Goal: Transaction & Acquisition: Book appointment/travel/reservation

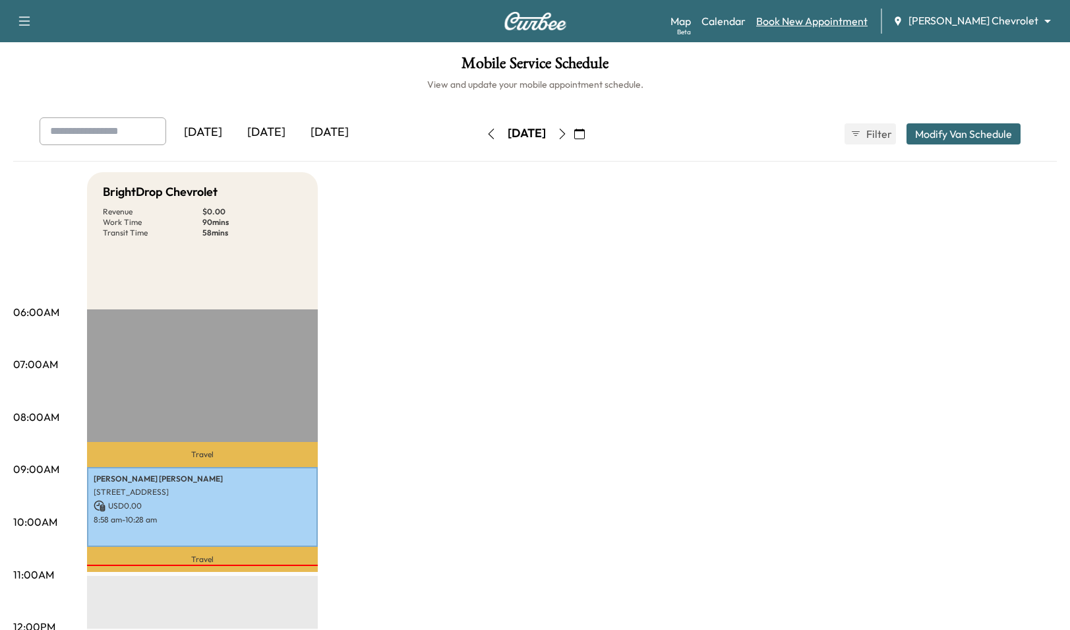
click at [837, 26] on link "Book New Appointment" at bounding box center [811, 21] width 111 height 16
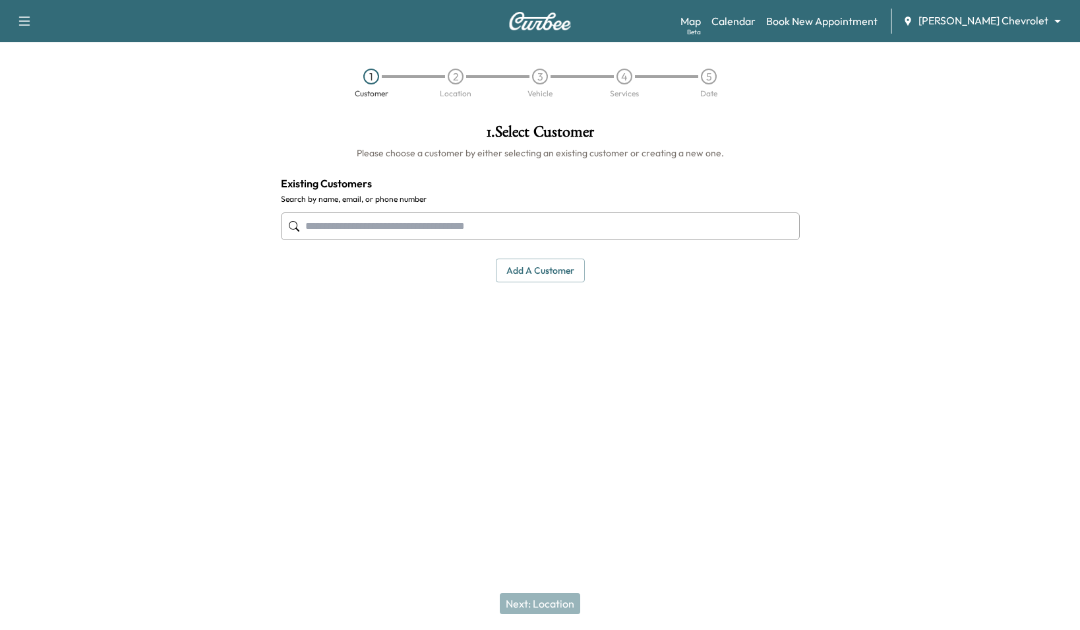
click at [469, 223] on input "text" at bounding box center [540, 226] width 519 height 28
click at [551, 274] on button "Add a customer" at bounding box center [540, 270] width 89 height 24
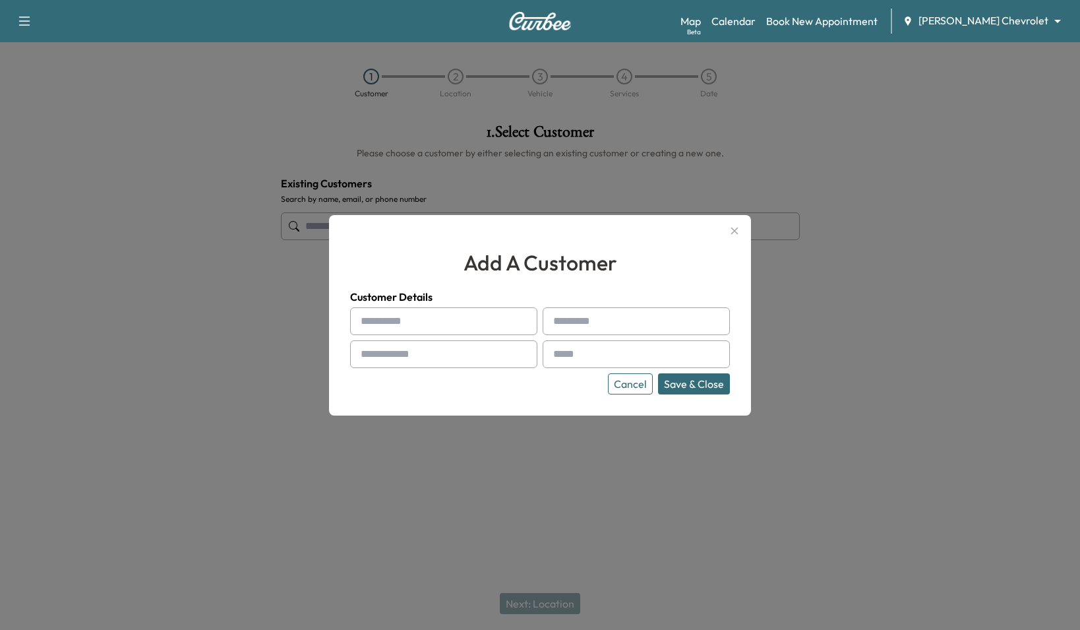
click at [428, 312] on input "text" at bounding box center [443, 321] width 187 height 28
type input "*****"
type input "******"
type input "**********"
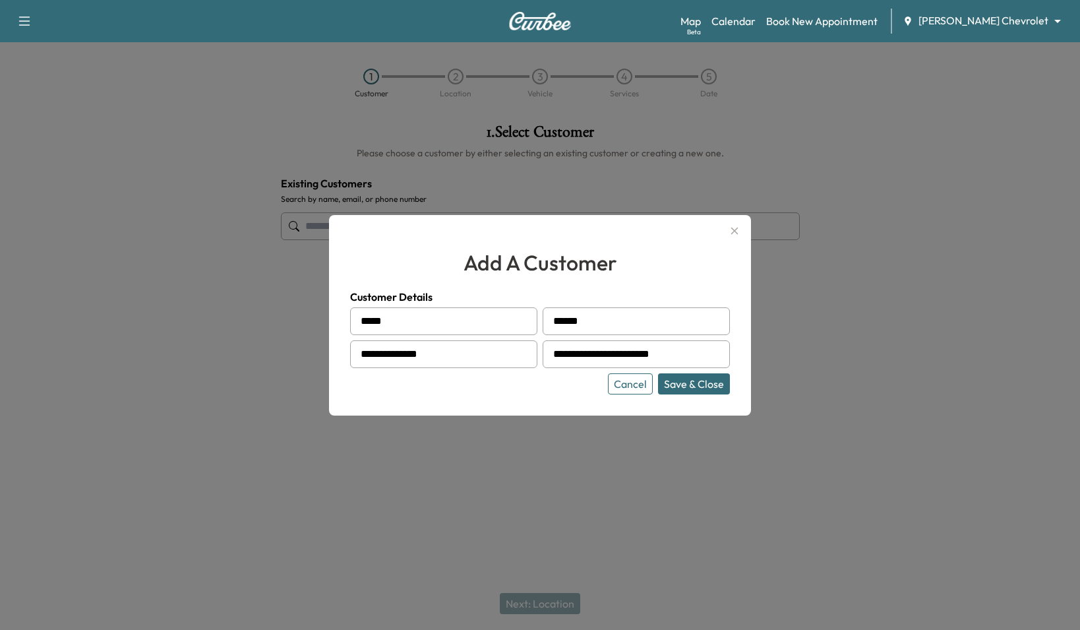
click at [658, 373] on button "Save & Close" at bounding box center [694, 383] width 72 height 21
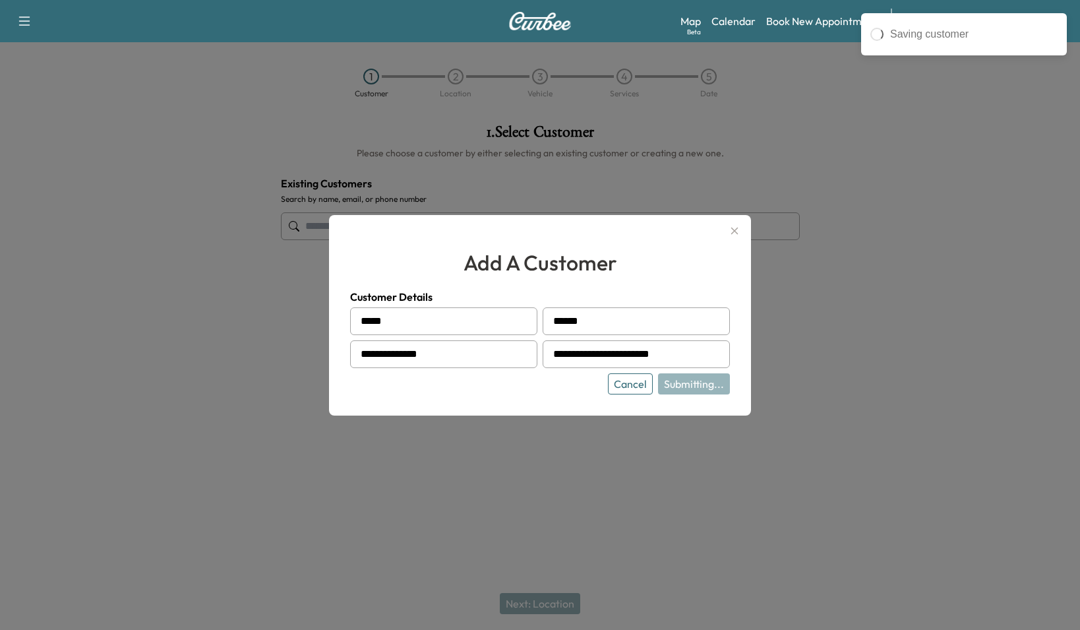
type input "**********"
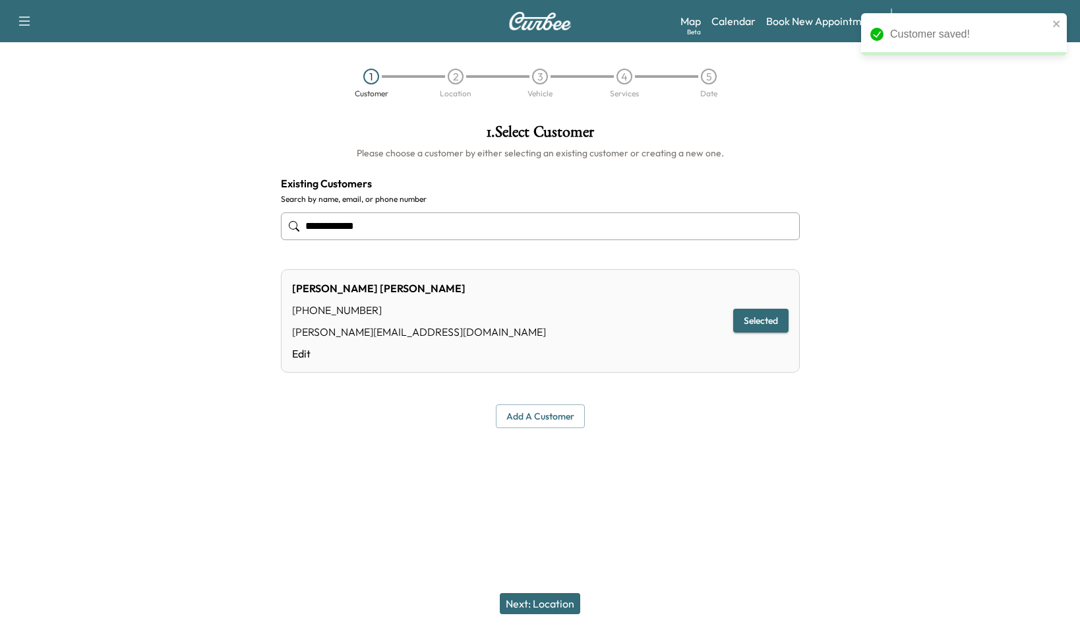
click at [560, 608] on button "Next: Location" at bounding box center [540, 603] width 80 height 21
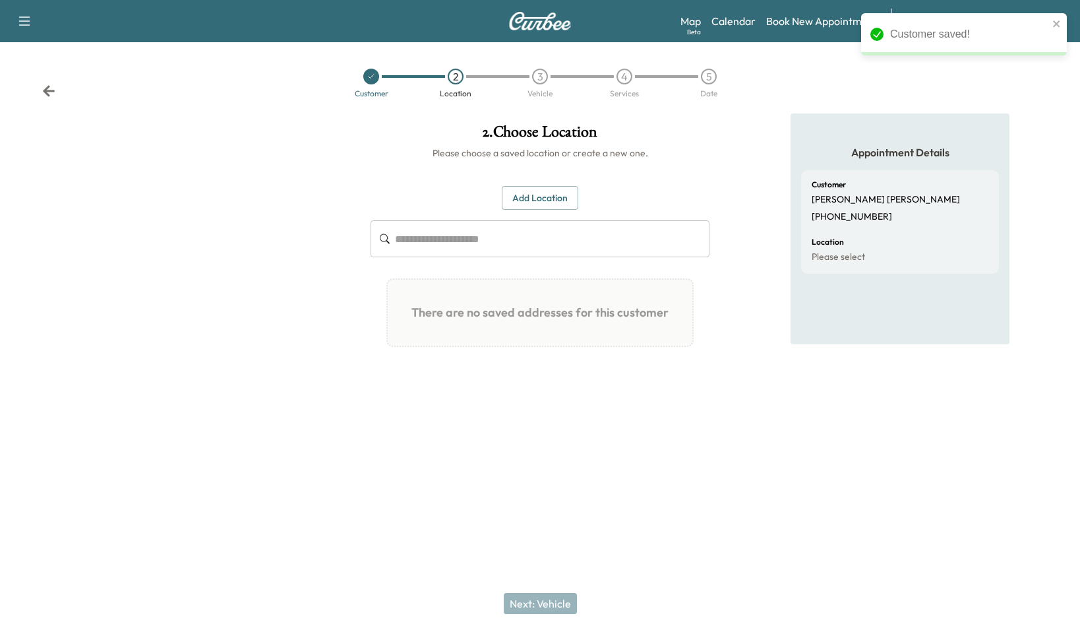
click at [523, 209] on button "Add Location" at bounding box center [540, 198] width 76 height 24
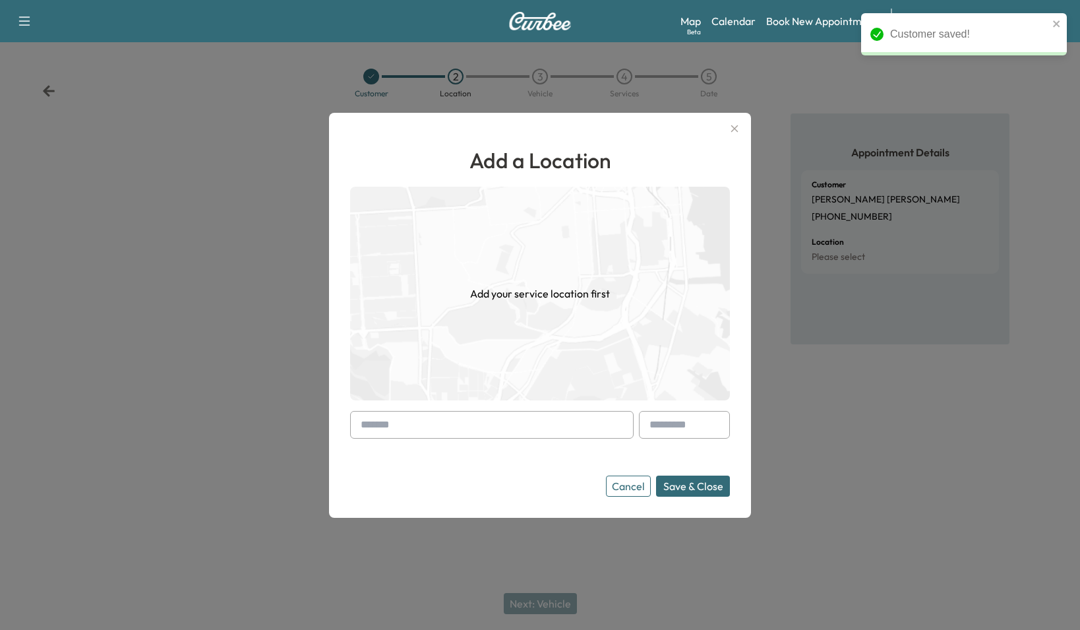
click at [487, 426] on input "text" at bounding box center [491, 425] width 283 height 28
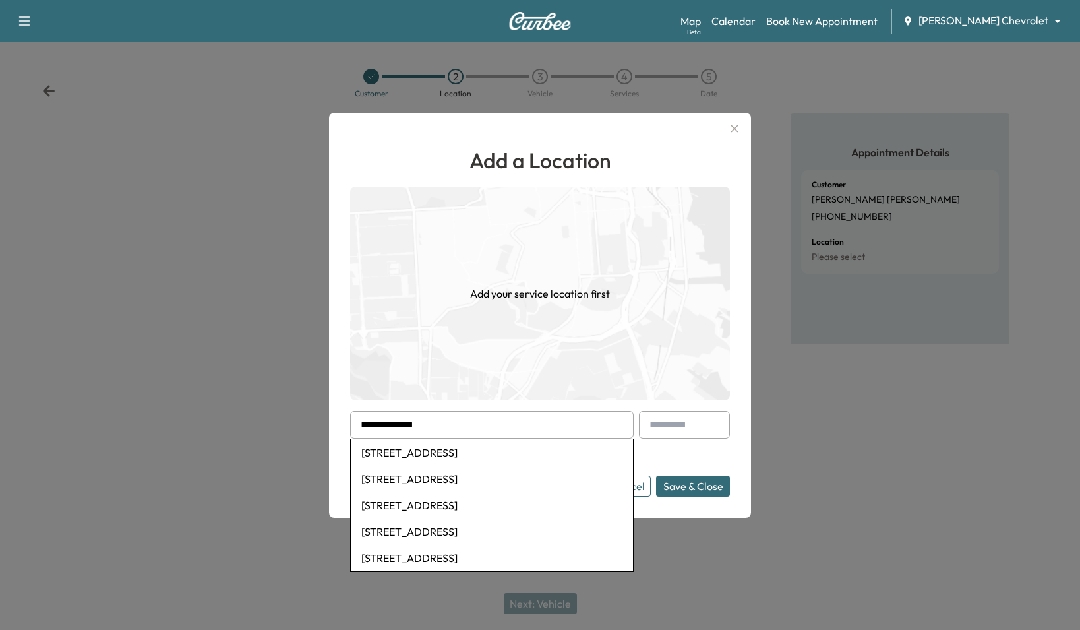
click at [481, 450] on li "[STREET_ADDRESS]" at bounding box center [492, 452] width 282 height 26
type input "**********"
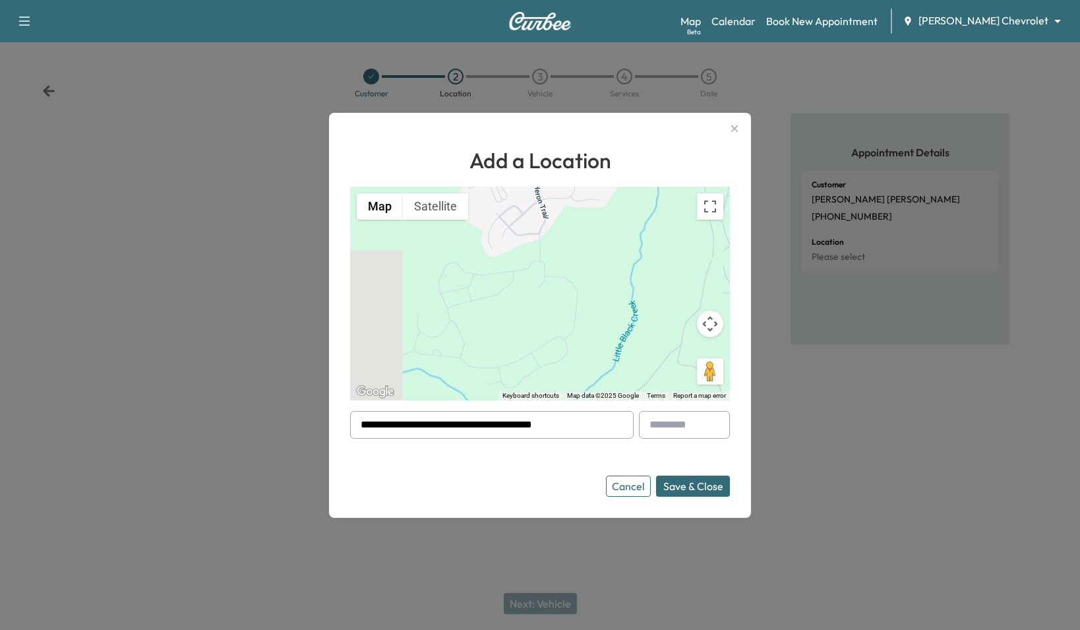
click at [716, 485] on button "Save & Close" at bounding box center [693, 485] width 74 height 21
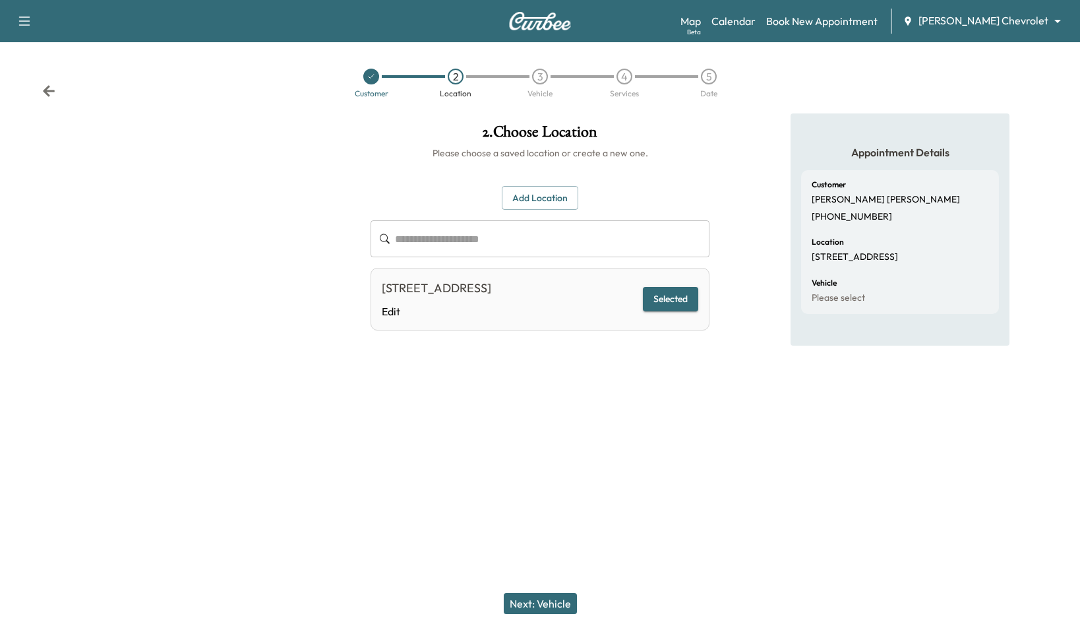
click at [545, 605] on button "Next: Vehicle" at bounding box center [540, 603] width 73 height 21
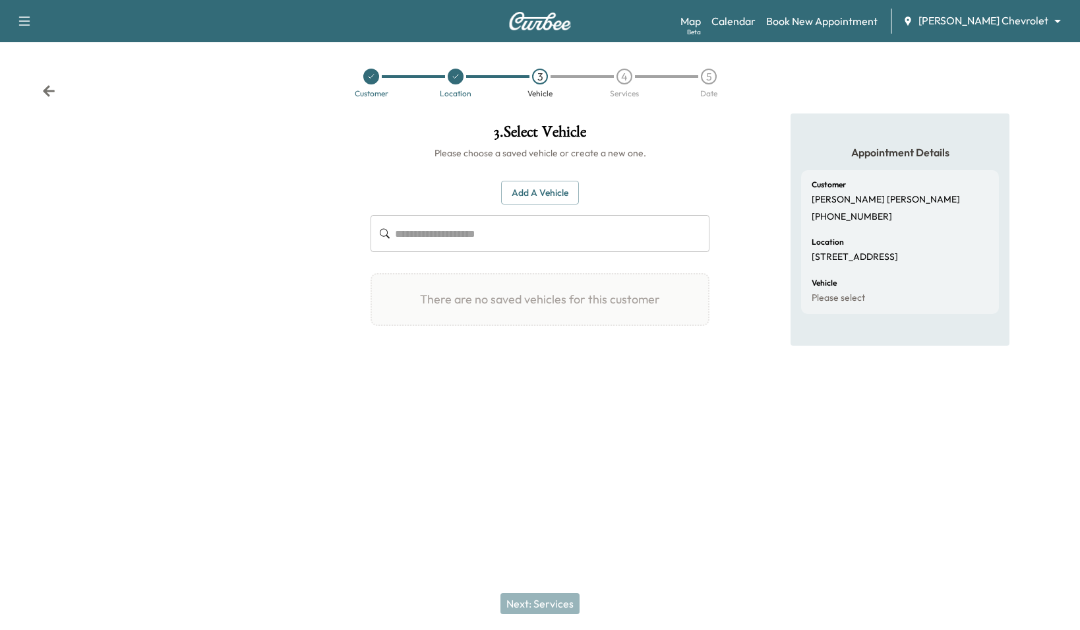
click at [523, 191] on button "Add a Vehicle" at bounding box center [540, 193] width 78 height 24
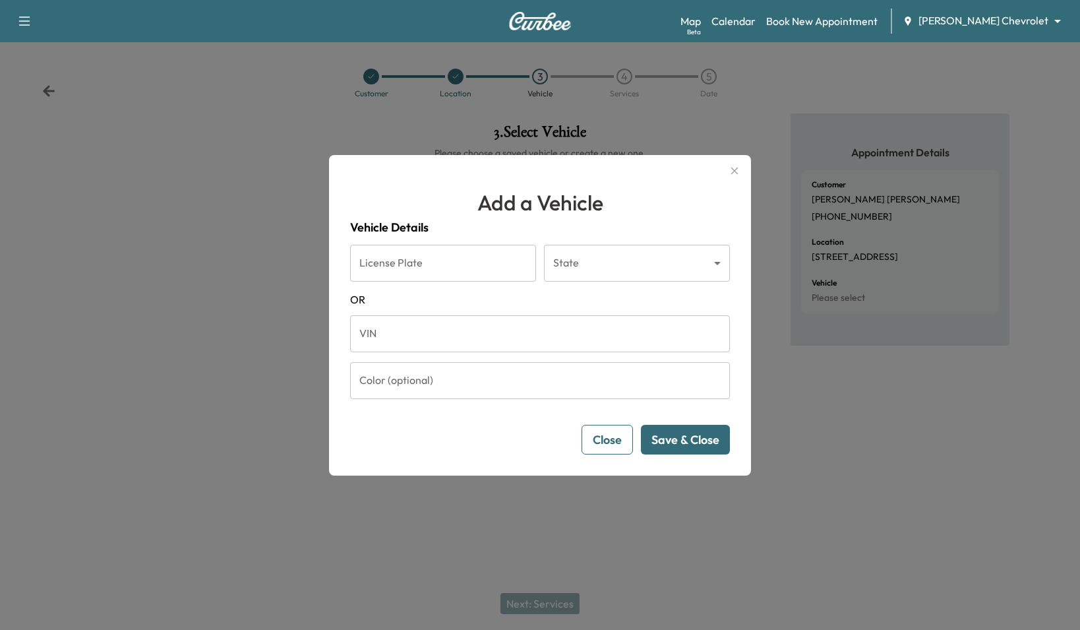
click at [460, 326] on input "VIN" at bounding box center [540, 333] width 380 height 37
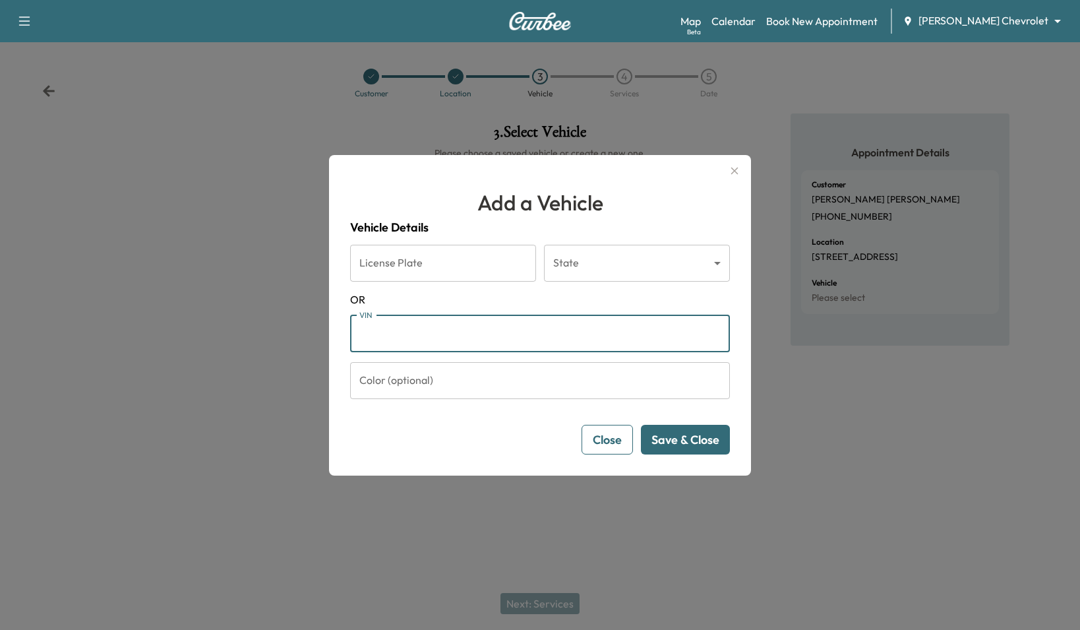
paste input "**********"
type input "**********"
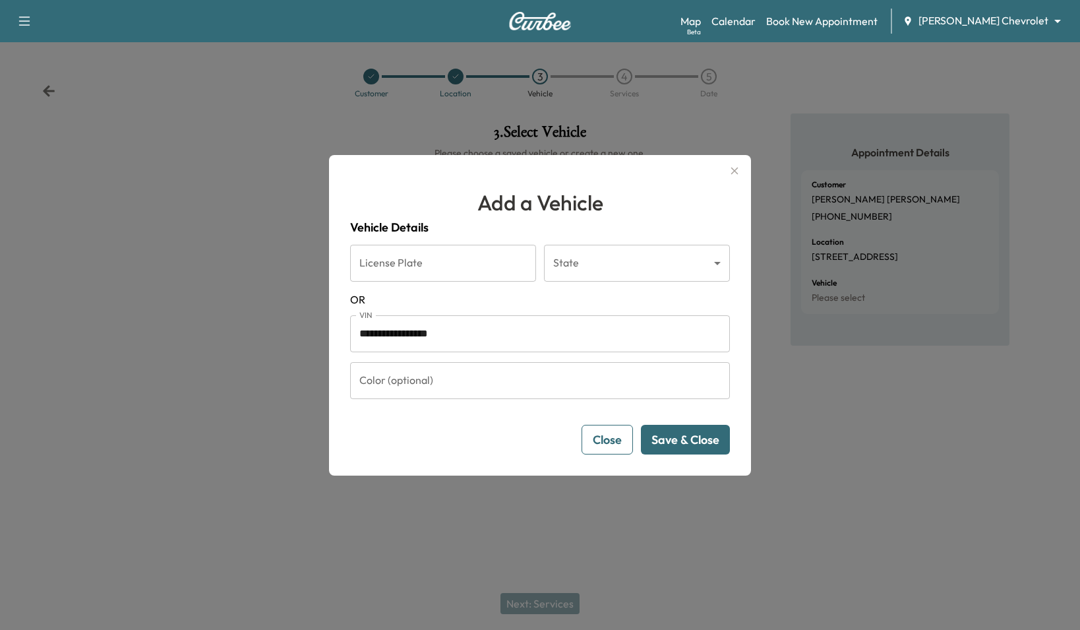
click at [702, 444] on button "Save & Close" at bounding box center [685, 440] width 89 height 30
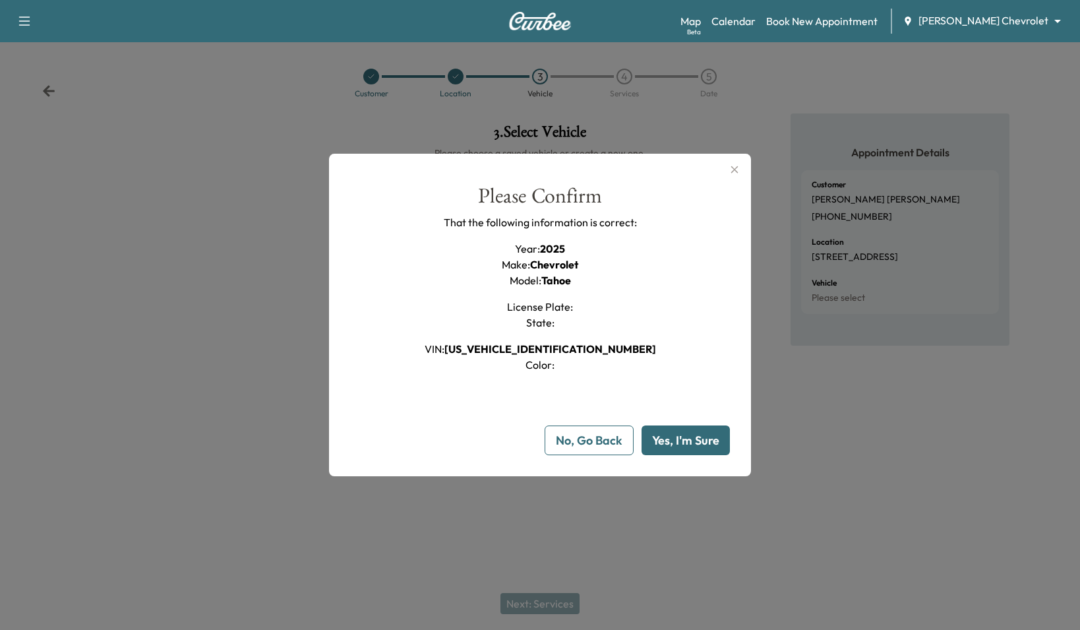
click at [707, 440] on button "Yes, I'm Sure" at bounding box center [685, 440] width 88 height 30
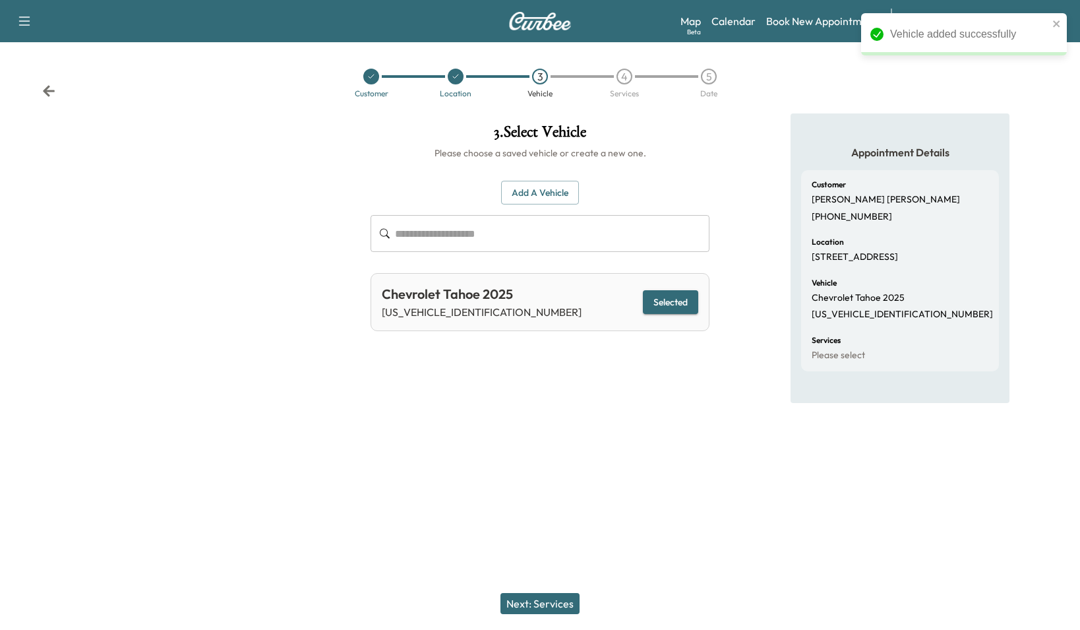
click at [512, 596] on button "Next: Services" at bounding box center [539, 603] width 79 height 21
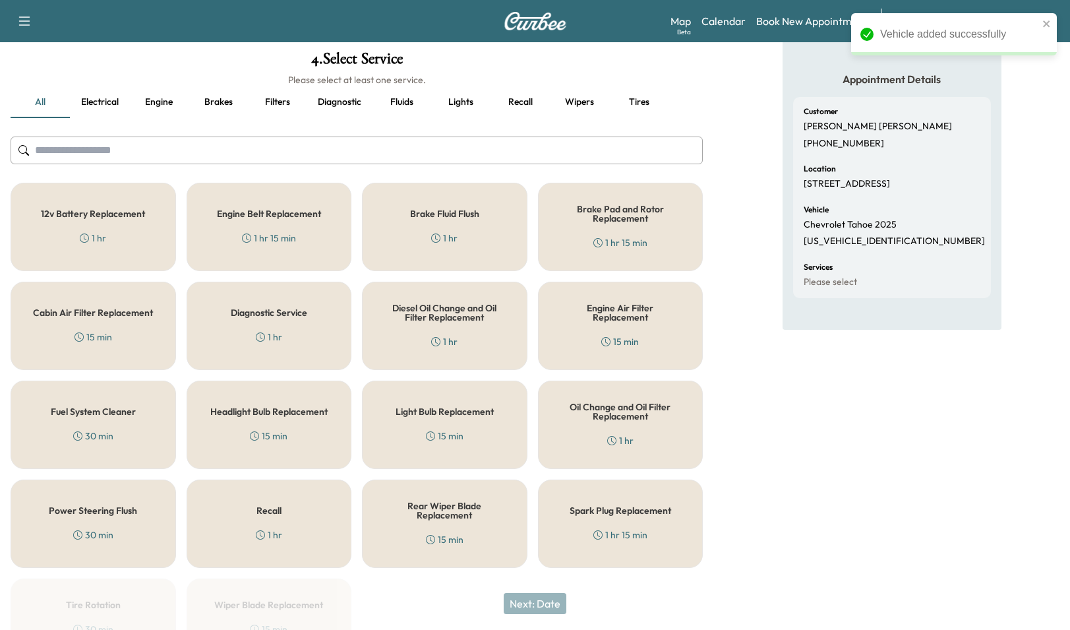
scroll to position [154, 0]
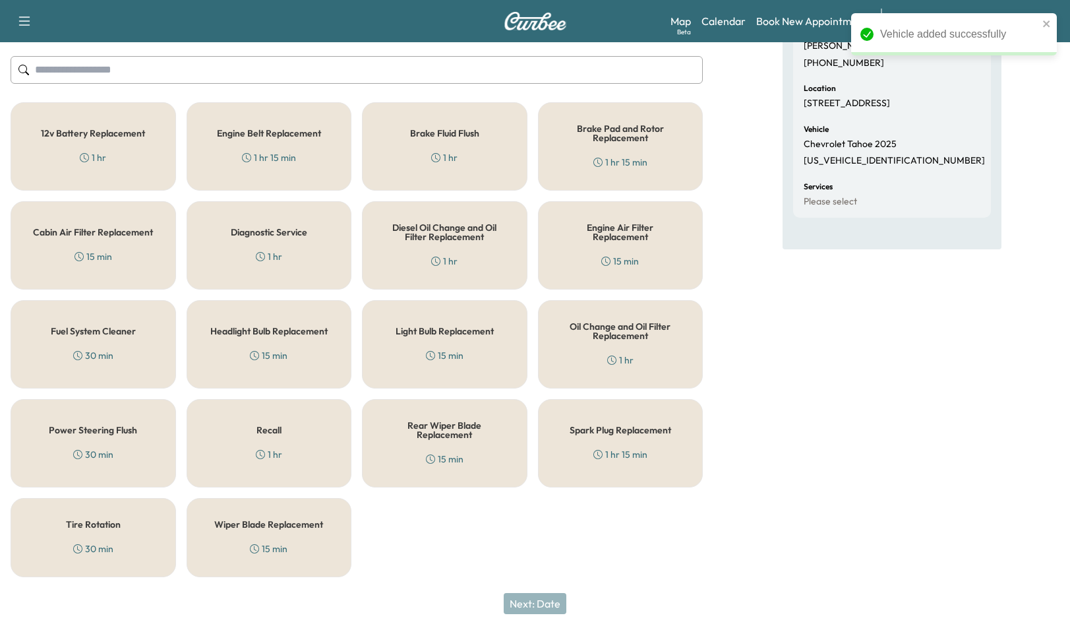
click at [622, 328] on h5 "Oil Change and Oil Filter Replacement" at bounding box center [621, 331] width 122 height 18
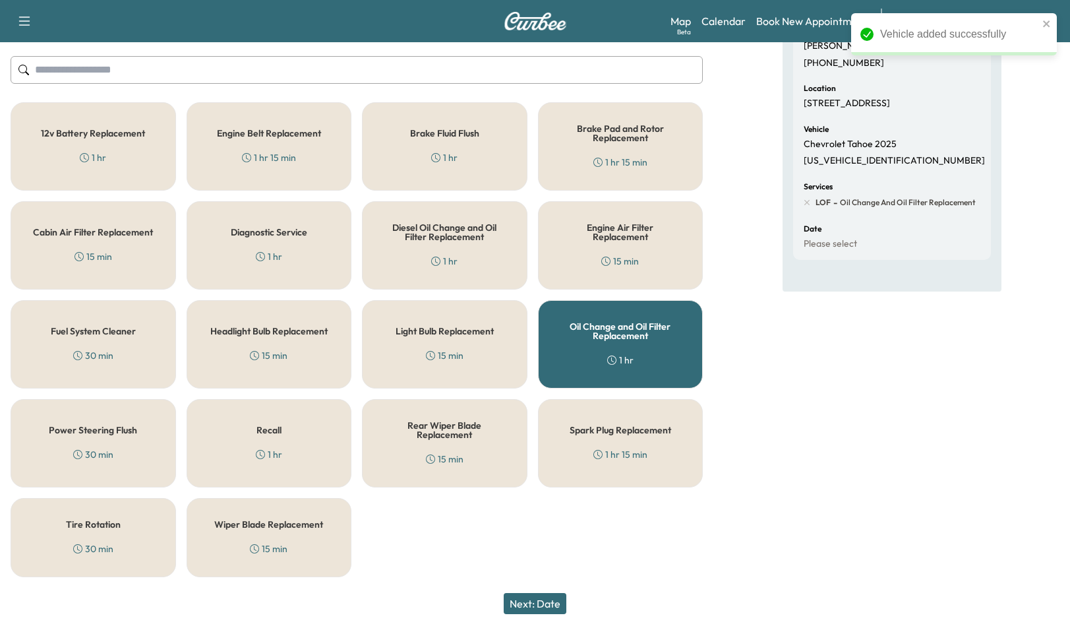
click at [134, 547] on div "Tire Rotation 30 min" at bounding box center [93, 537] width 165 height 79
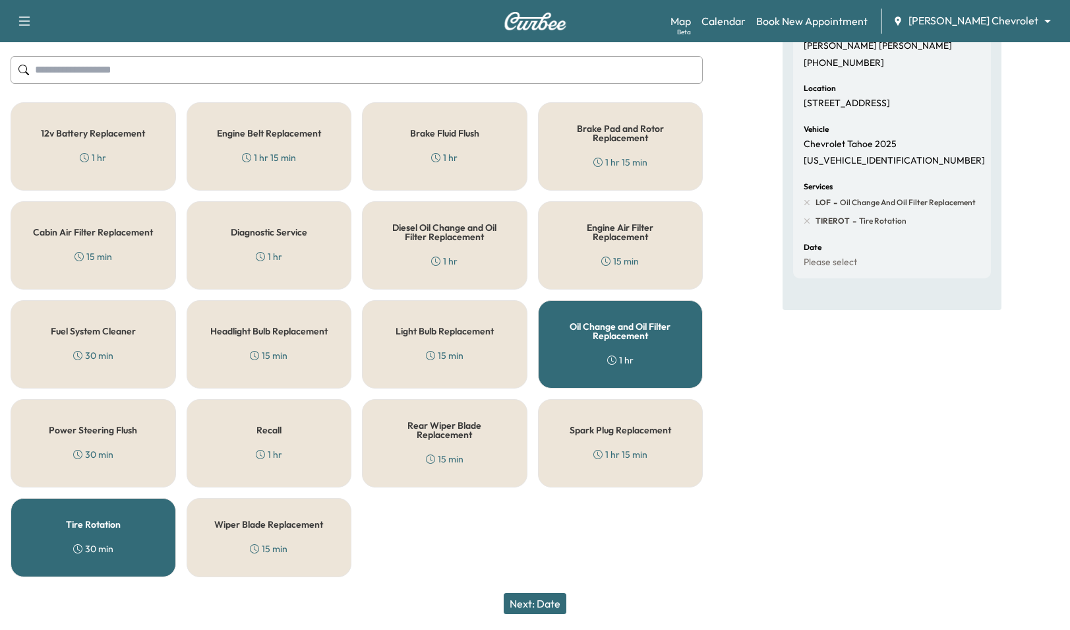
click at [537, 608] on button "Next: Date" at bounding box center [535, 603] width 63 height 21
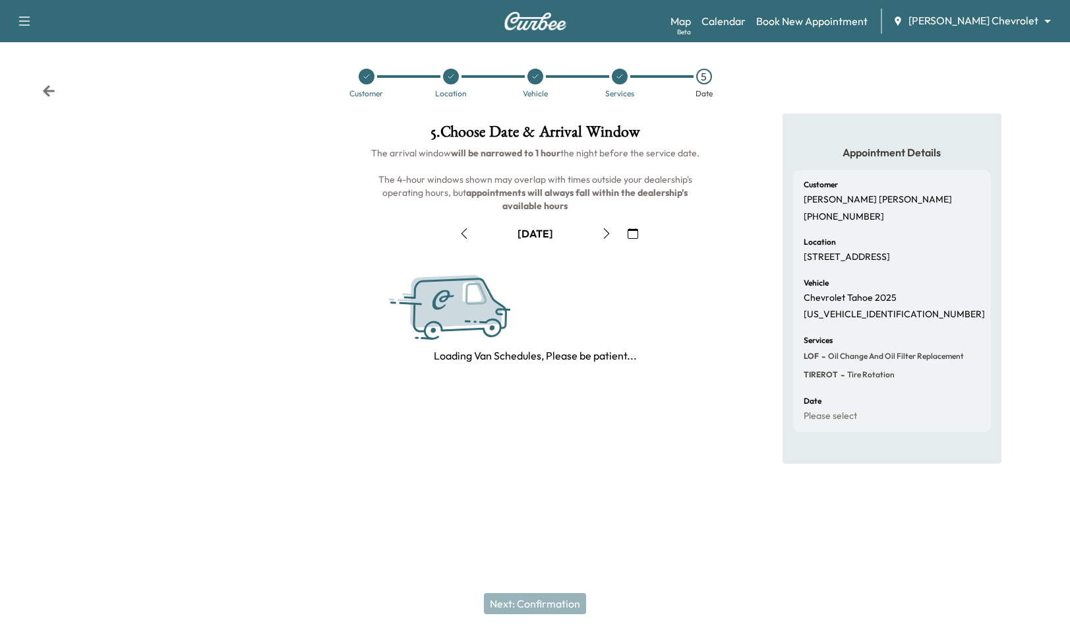
scroll to position [0, 0]
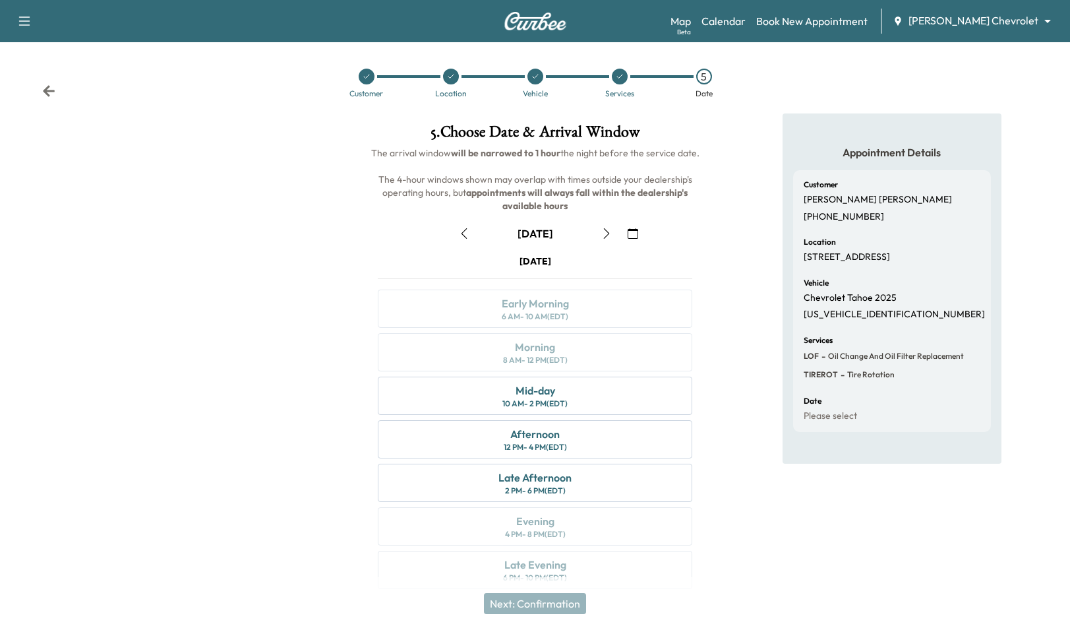
click at [608, 233] on icon "button" at bounding box center [606, 233] width 6 height 11
click at [569, 495] on div "Late Afternoon 2 PM - 6 PM (EDT)" at bounding box center [535, 482] width 314 height 38
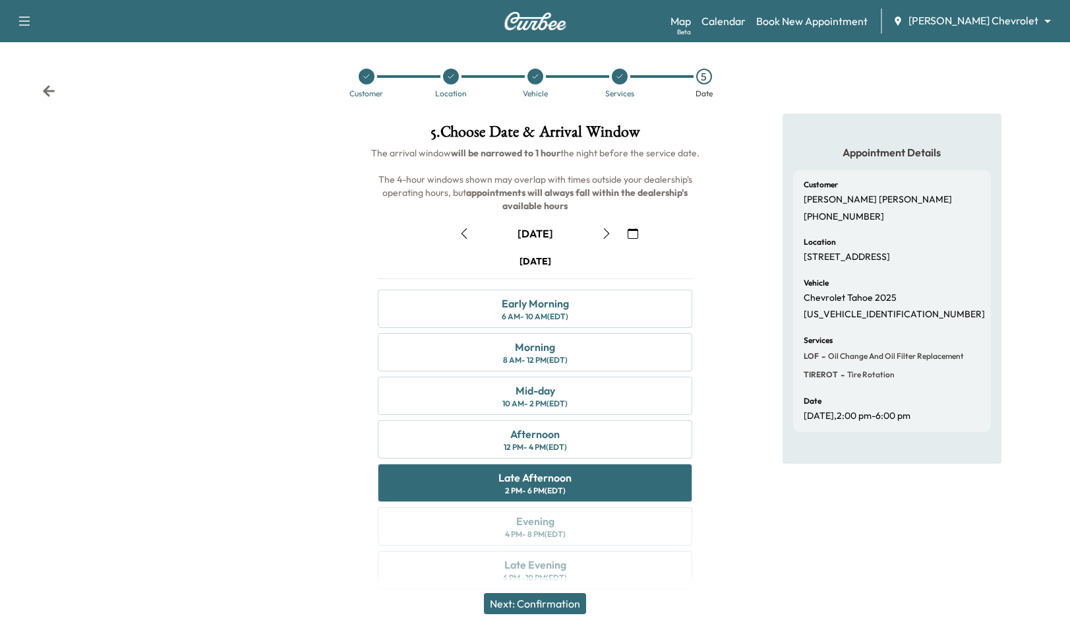
click at [464, 231] on icon "button" at bounding box center [464, 233] width 6 height 11
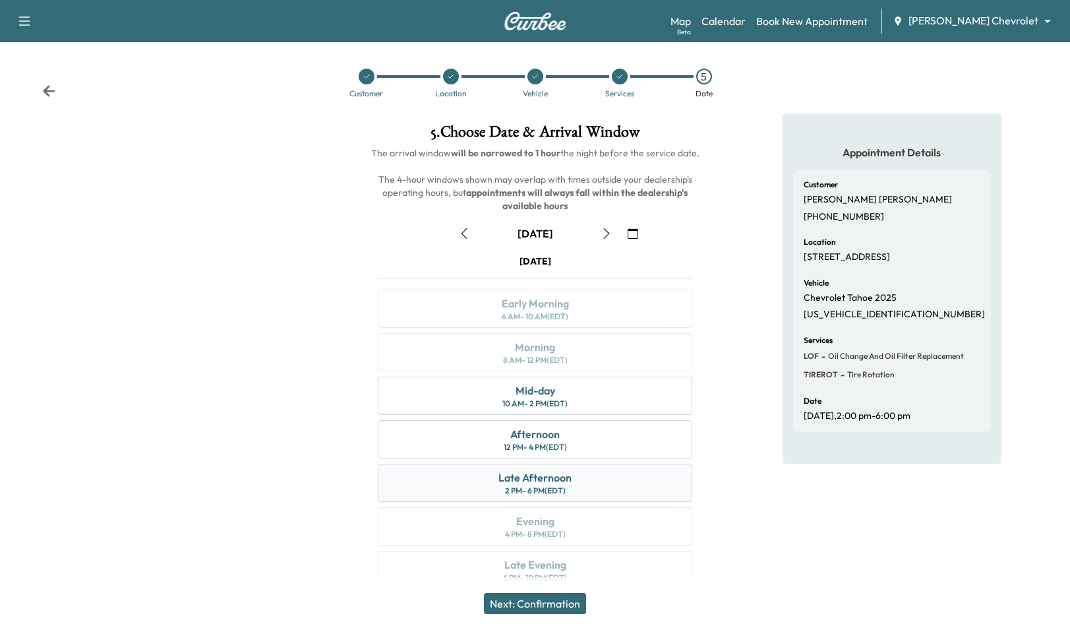
click at [560, 481] on div "Late Afternoon" at bounding box center [534, 477] width 73 height 16
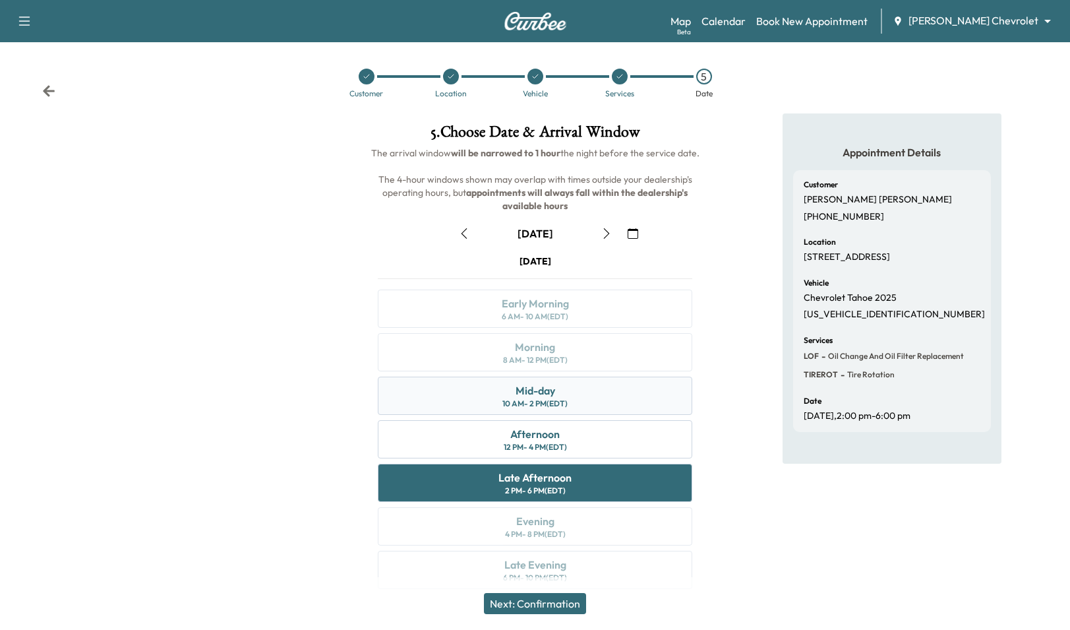
click at [584, 394] on div "Mid-day 10 AM - 2 PM (EDT)" at bounding box center [535, 395] width 314 height 38
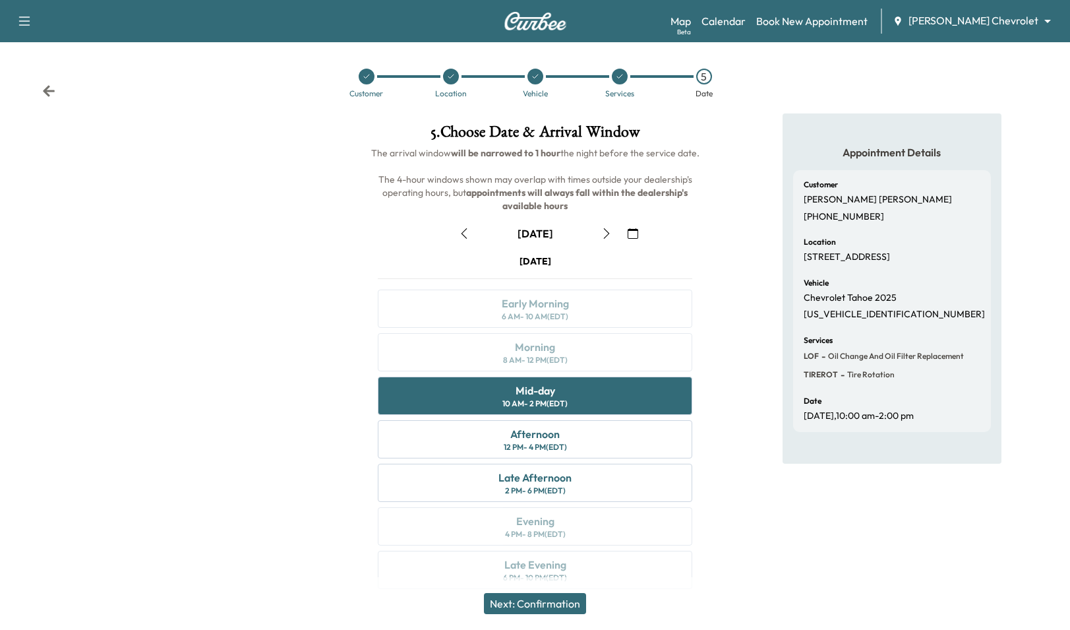
click at [708, 394] on div "5 . Choose Date & Arrival Window The arrival window will be narrowed to 1 hour …" at bounding box center [535, 358] width 357 height 491
click at [846, 263] on p "[STREET_ADDRESS]" at bounding box center [847, 257] width 86 height 12
click at [566, 605] on button "Next: Confirmation" at bounding box center [535, 603] width 102 height 21
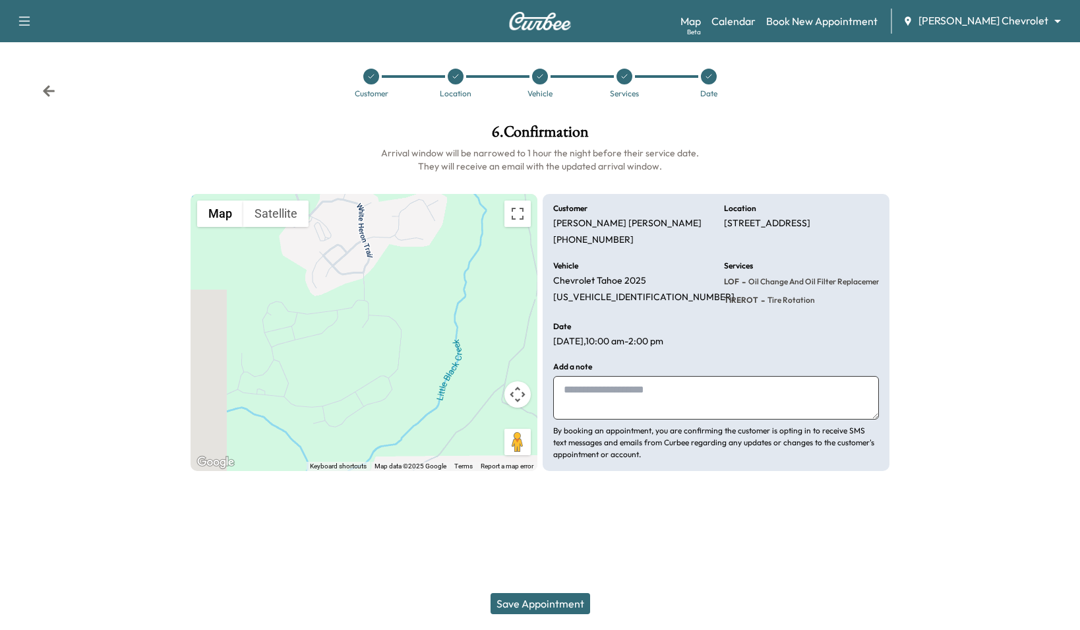
click at [738, 382] on textarea at bounding box center [716, 398] width 326 height 44
type textarea "**********"
click at [550, 597] on button "Save Appointment" at bounding box center [540, 603] width 100 height 21
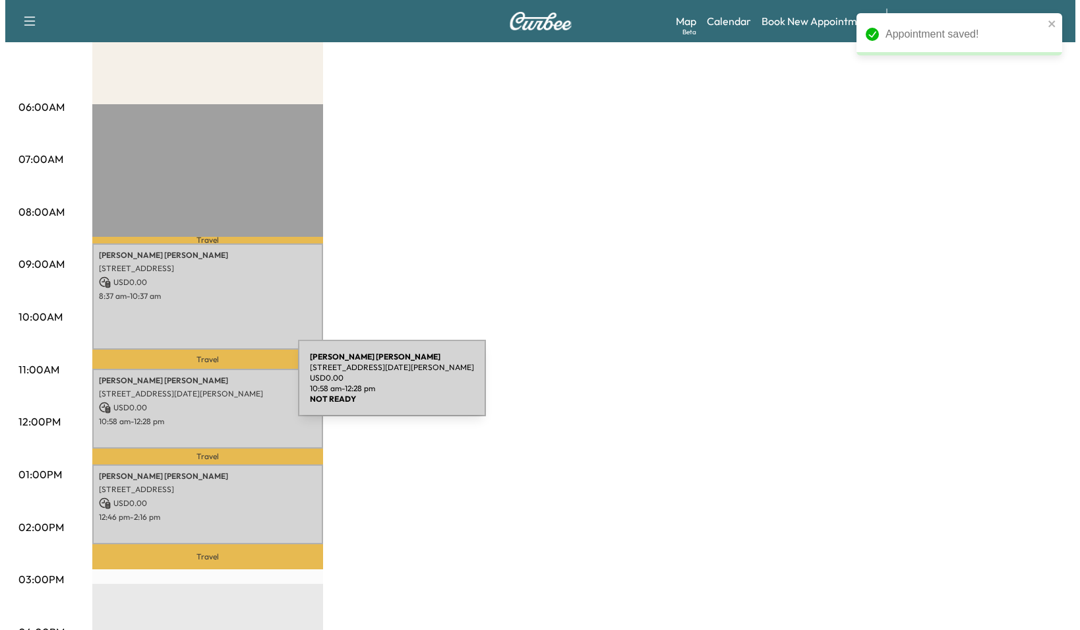
scroll to position [176, 0]
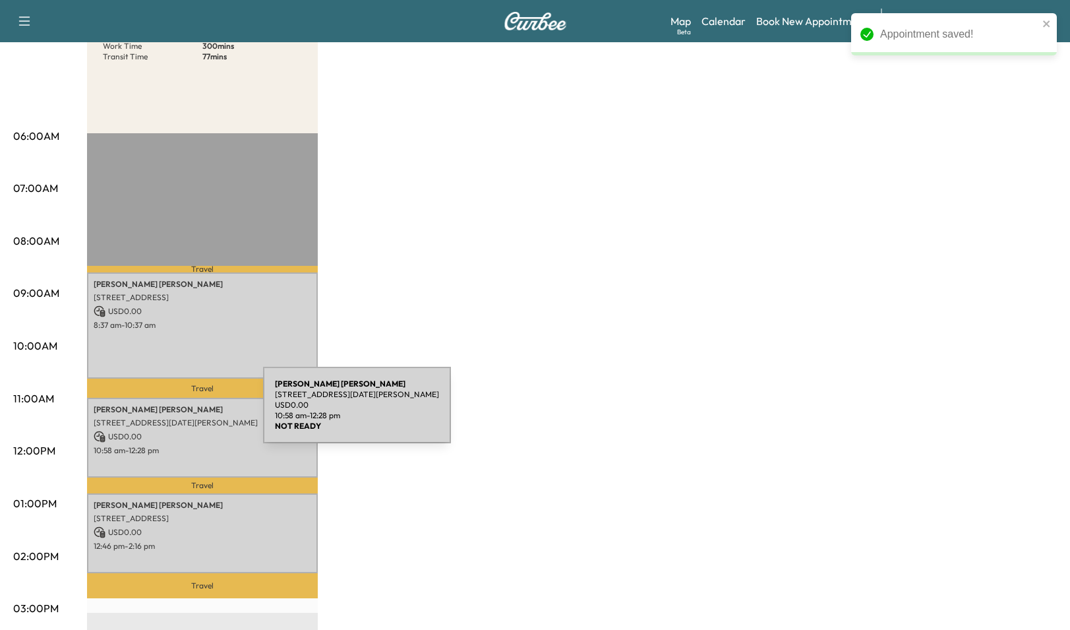
click at [164, 413] on div "[PERSON_NAME] [STREET_ADDRESS][DATE][PERSON_NAME] USD 0.00 10:58 am - 12:28 pm" at bounding box center [202, 438] width 231 height 80
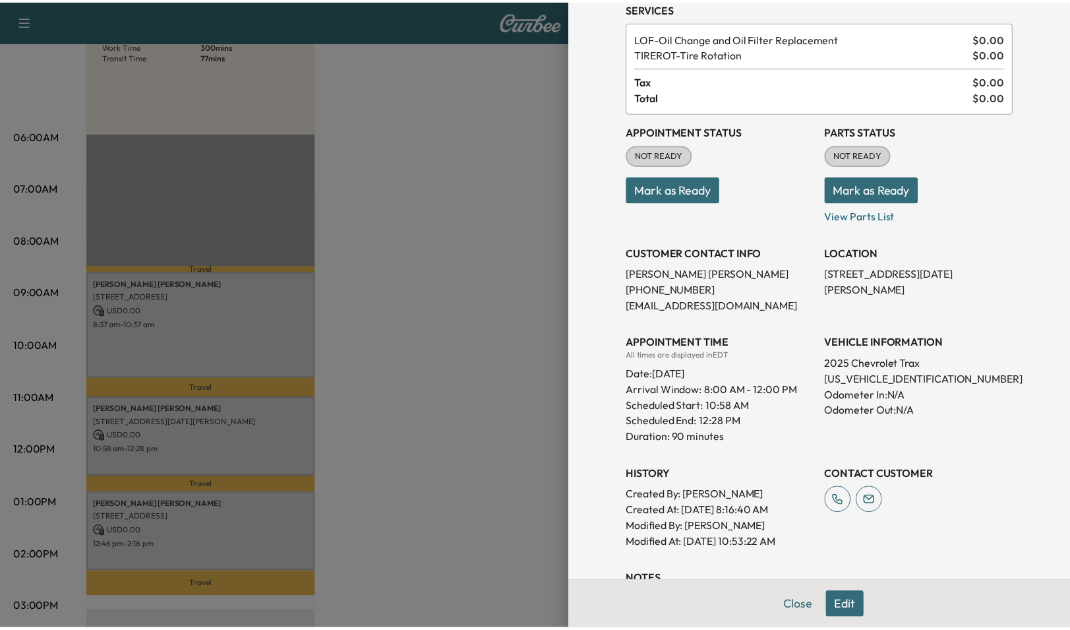
scroll to position [209, 0]
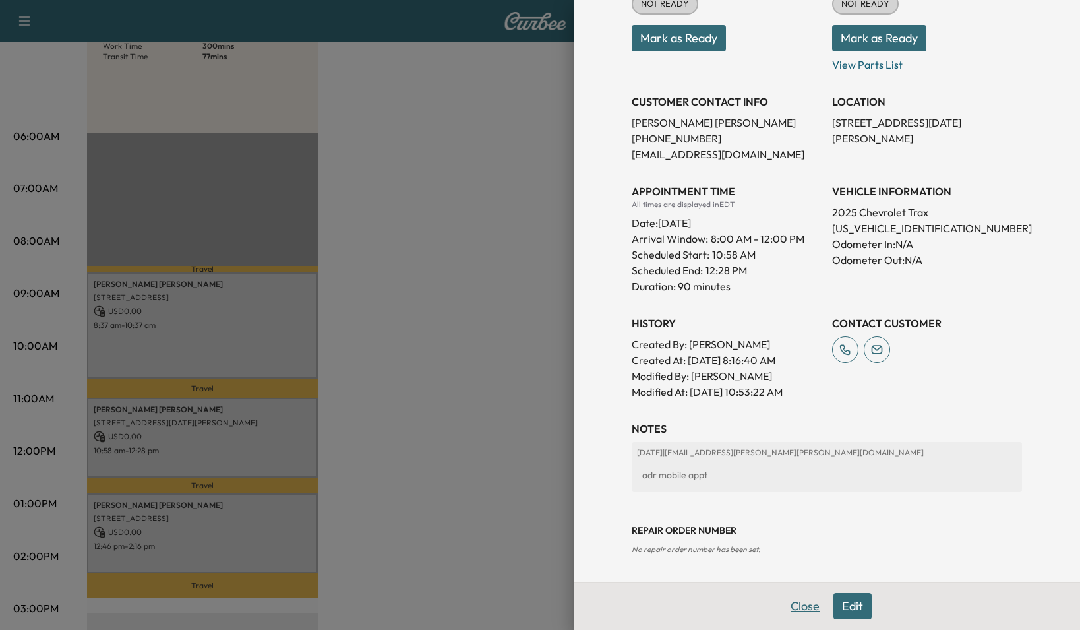
click at [794, 610] on button "Close" at bounding box center [805, 606] width 46 height 26
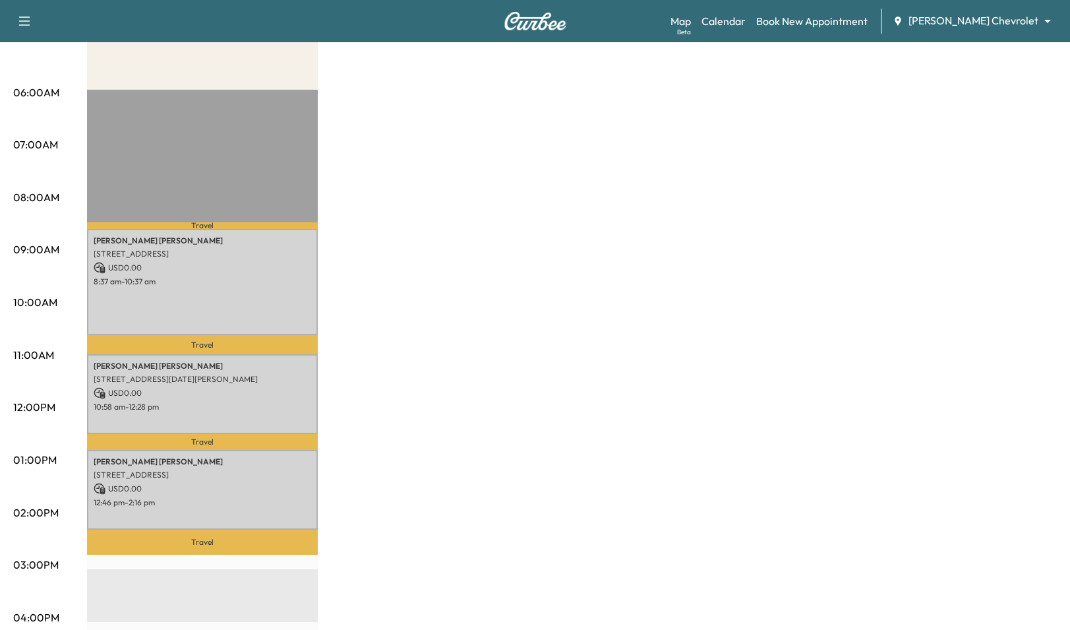
scroll to position [0, 0]
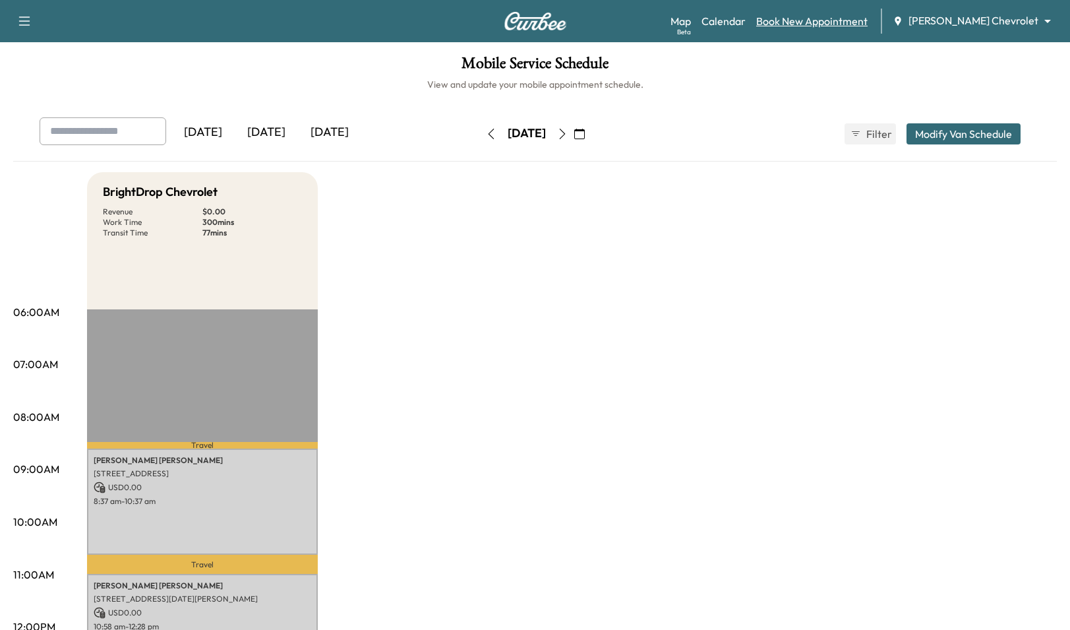
click at [848, 15] on link "Book New Appointment" at bounding box center [811, 21] width 111 height 16
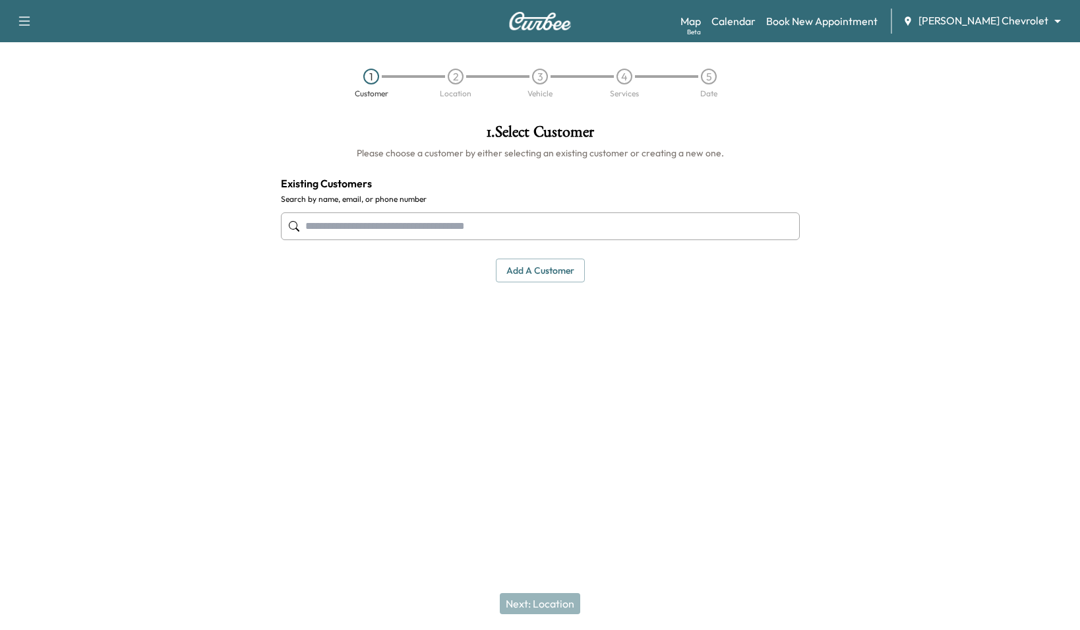
click at [535, 278] on button "Add a customer" at bounding box center [540, 270] width 89 height 24
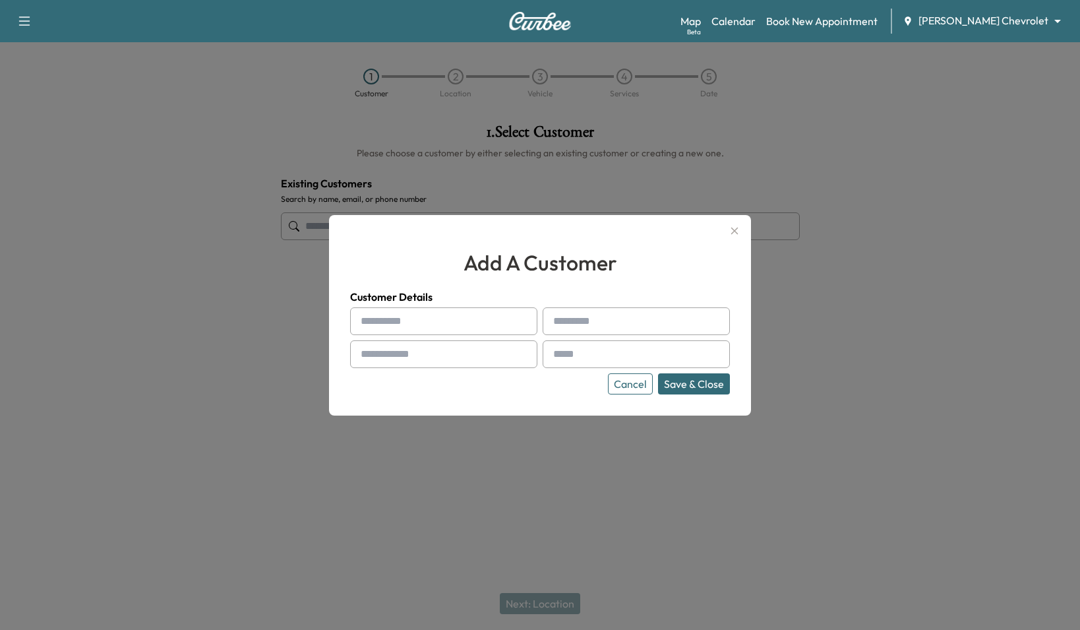
click at [463, 326] on input "text" at bounding box center [443, 321] width 187 height 28
click at [631, 381] on button "Cancel" at bounding box center [630, 383] width 45 height 21
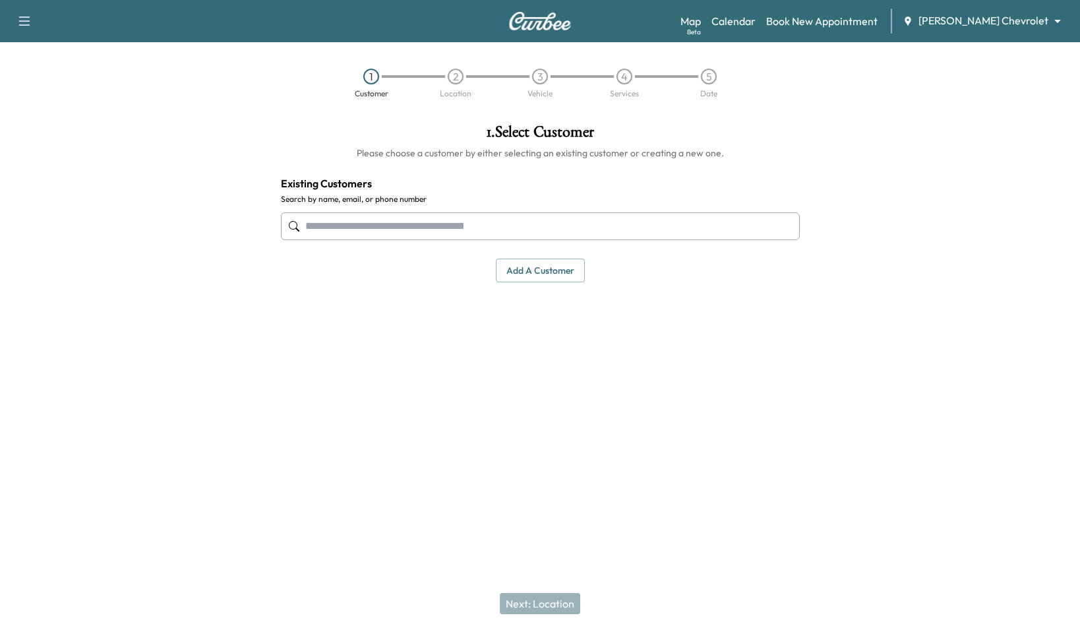
click at [450, 220] on input "text" at bounding box center [540, 226] width 519 height 28
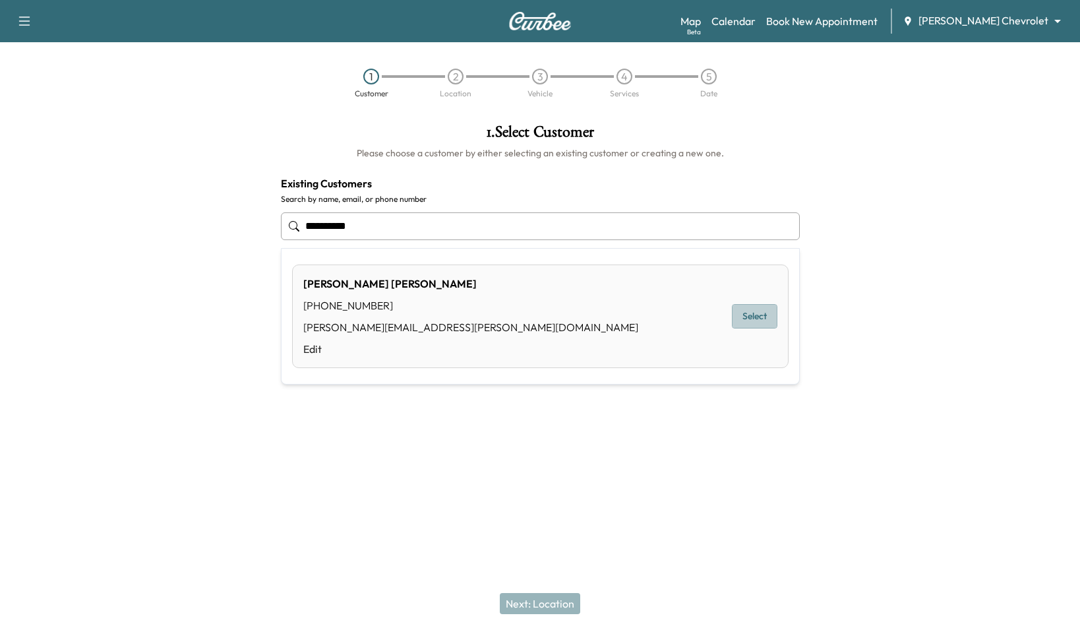
click at [767, 323] on button "Select" at bounding box center [754, 316] width 45 height 24
type input "**********"
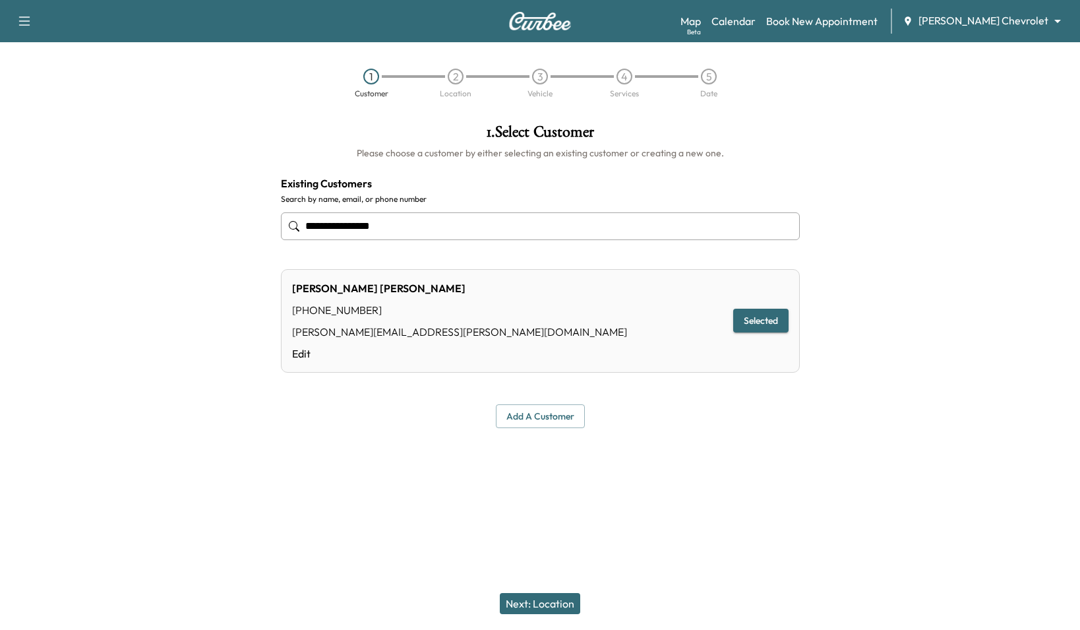
click at [554, 605] on button "Next: Location" at bounding box center [540, 603] width 80 height 21
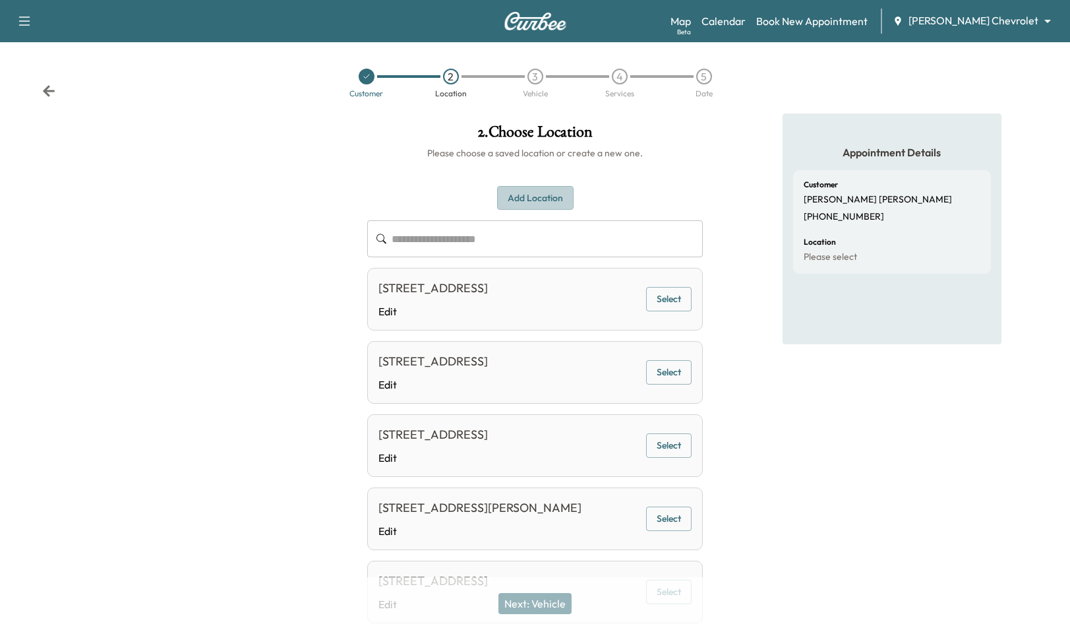
click at [524, 207] on button "Add Location" at bounding box center [535, 198] width 76 height 24
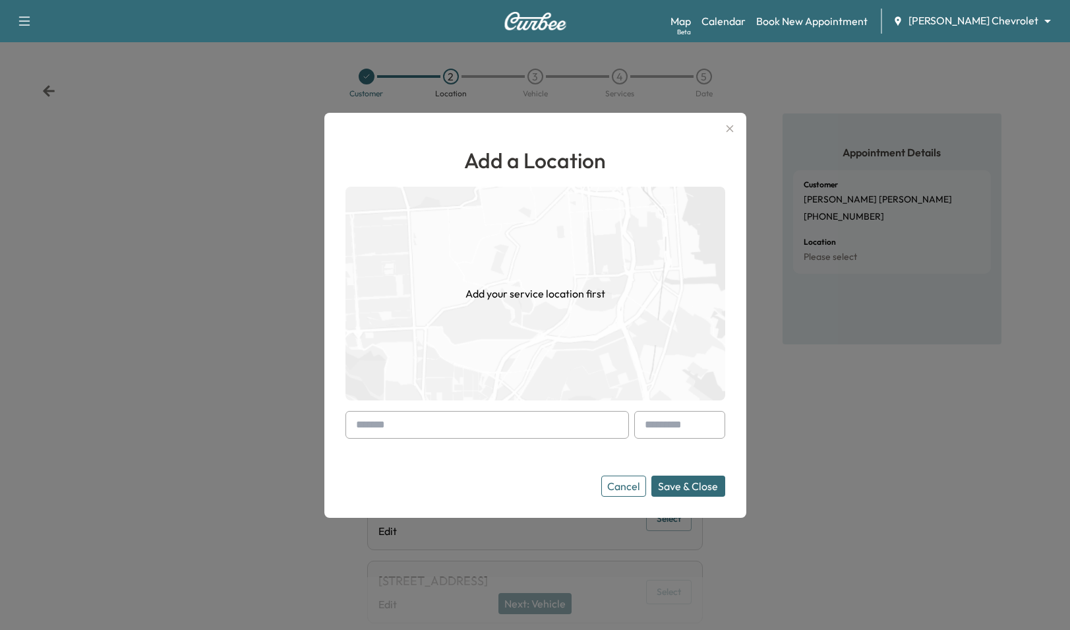
click at [459, 426] on input "text" at bounding box center [486, 425] width 283 height 28
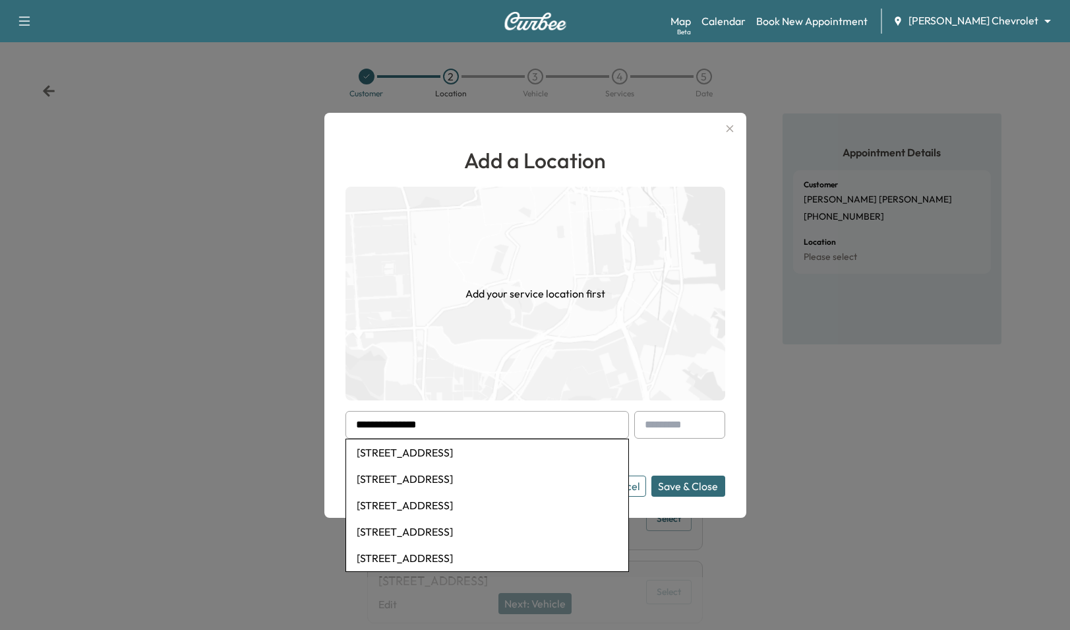
click at [463, 452] on li "[STREET_ADDRESS]" at bounding box center [487, 452] width 282 height 26
type input "**********"
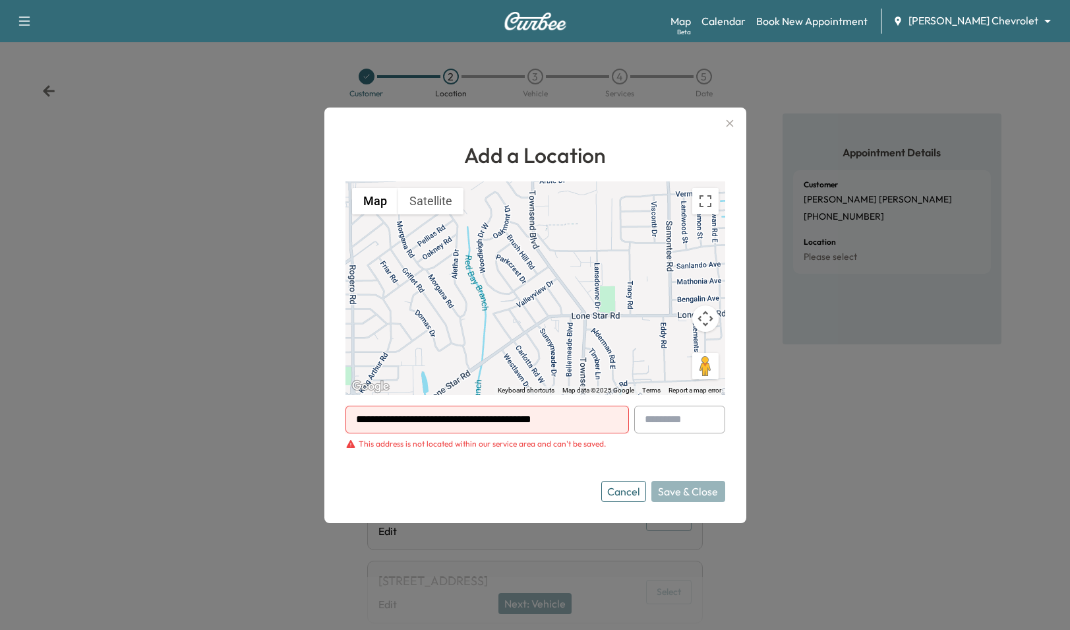
click at [621, 495] on button "Cancel" at bounding box center [623, 491] width 45 height 21
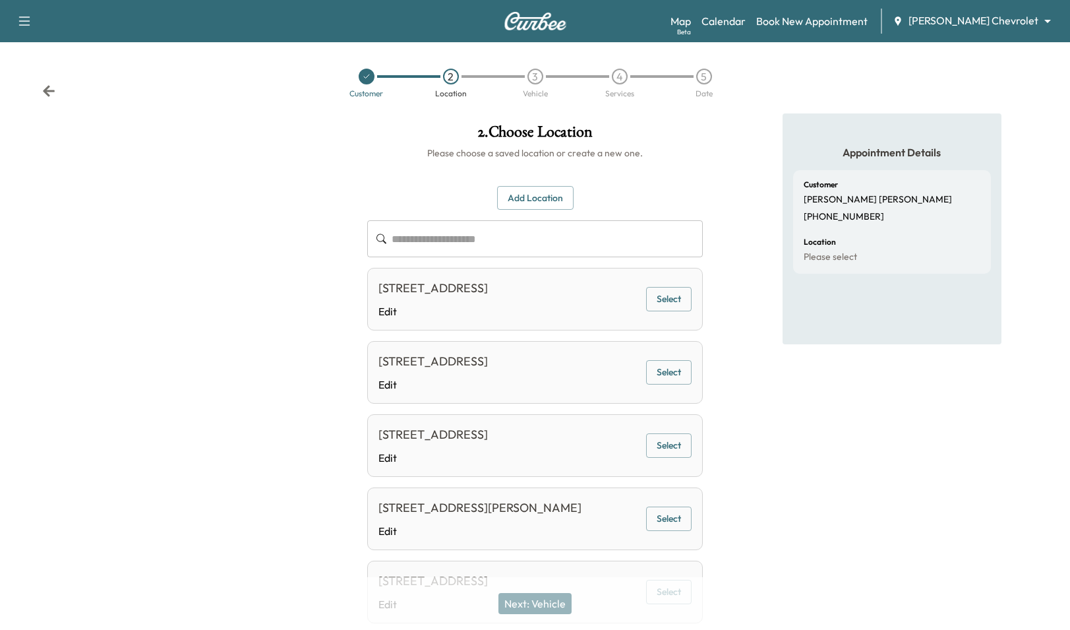
click at [34, 313] on div at bounding box center [178, 459] width 357 height 693
